Goal: Information Seeking & Learning: Learn about a topic

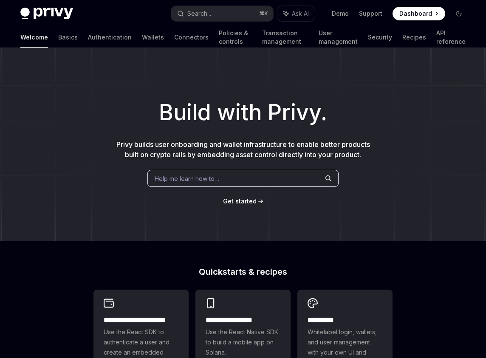
scroll to position [198, 0]
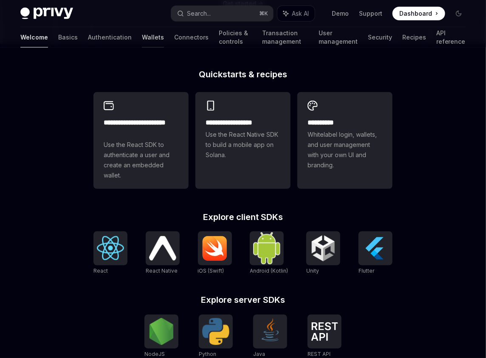
click at [142, 37] on link "Wallets" at bounding box center [153, 37] width 22 height 20
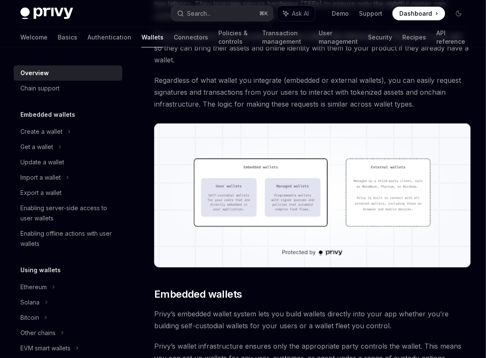
type textarea "*"
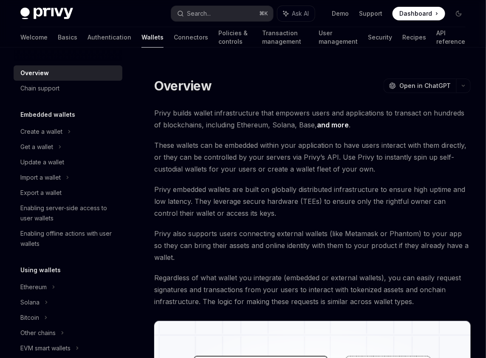
click at [429, 5] on div "Privy Docs home page Search... ⌘ K Ask AI Demo Support Dashboard Dashboard Sear…" at bounding box center [243, 13] width 446 height 27
click at [423, 16] on span "Dashboard" at bounding box center [416, 13] width 33 height 9
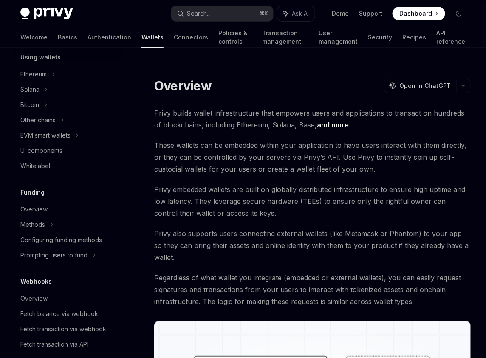
scroll to position [224, 0]
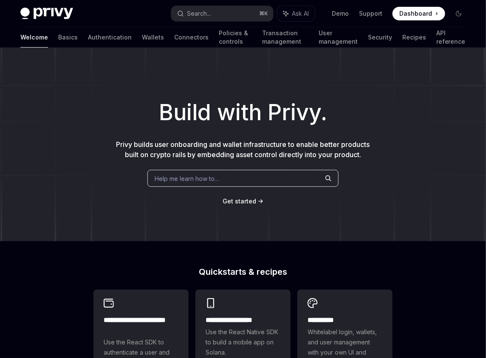
click at [212, 21] on div "Privy Docs home page Search... ⌘ K Ask AI Demo Support Dashboard Dashboard Sear…" at bounding box center [243, 13] width 446 height 27
click at [207, 14] on div "Search..." at bounding box center [199, 14] width 24 height 10
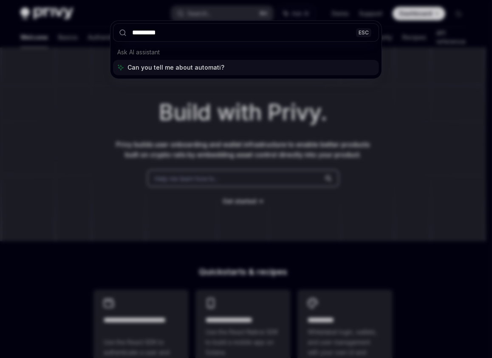
type input "**********"
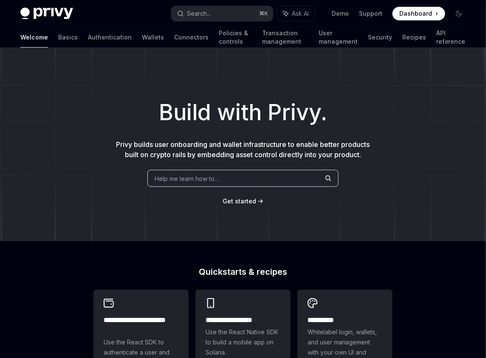
type textarea "*"
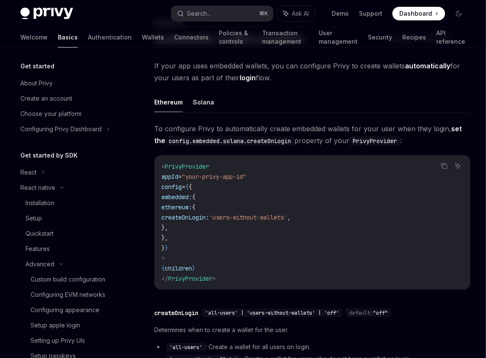
scroll to position [168, 0]
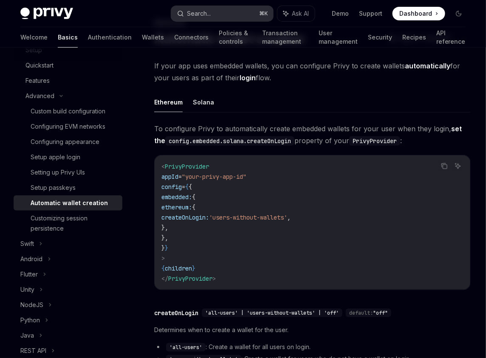
click at [238, 17] on button "Search... ⌘ K" at bounding box center [222, 13] width 102 height 15
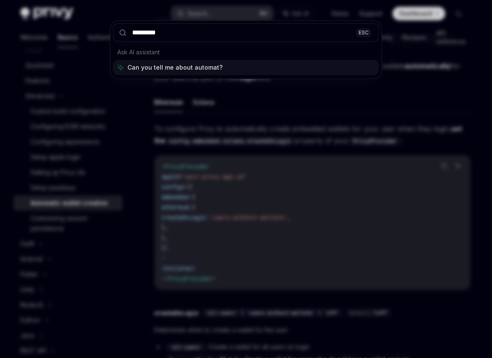
type input "**********"
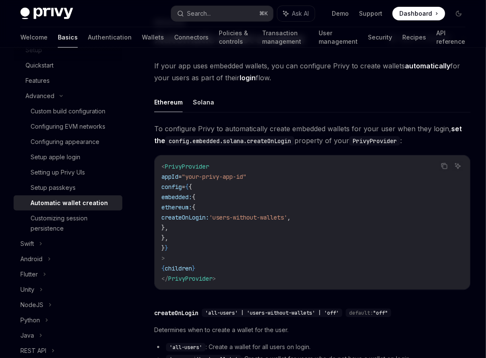
type textarea "*"
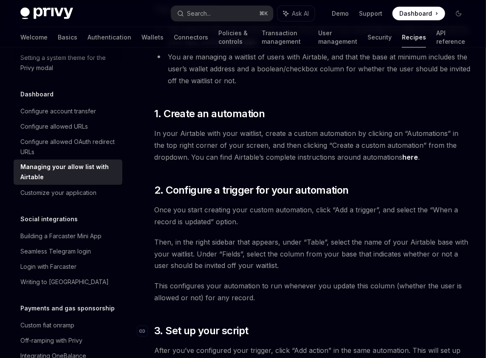
scroll to position [176, 0]
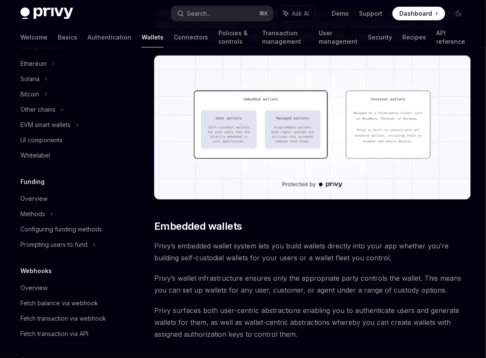
scroll to position [268, 0]
